Goal: Ask a question

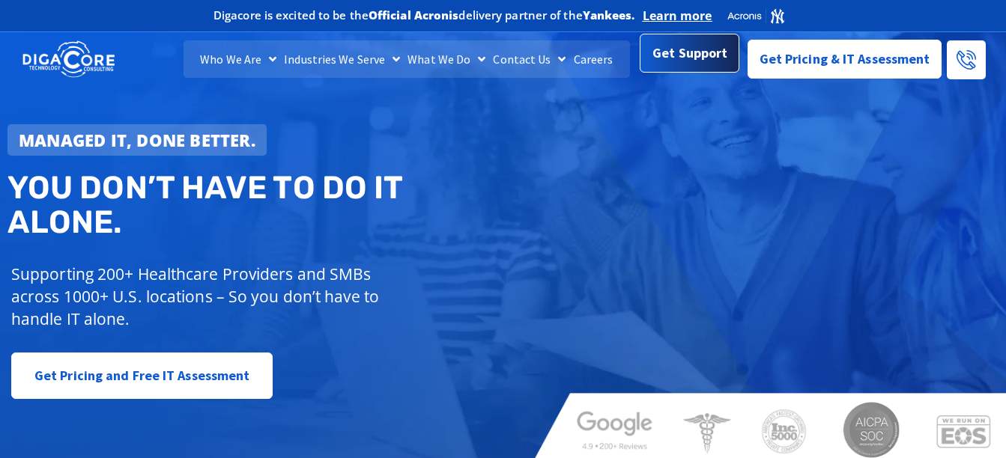
click at [676, 64] on span "Get Support" at bounding box center [689, 53] width 75 height 30
